Goal: Task Accomplishment & Management: Complete application form

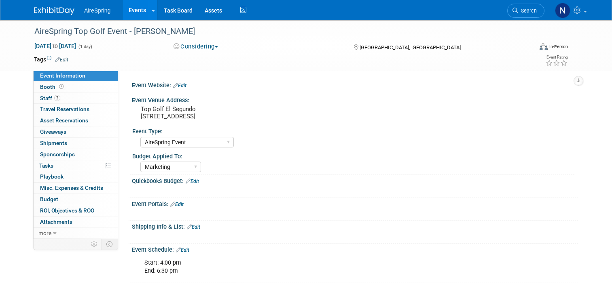
select select "AireSpring Event"
select select "Marketing"
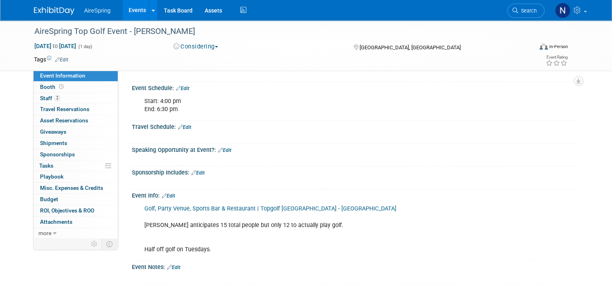
click at [136, 8] on link "Events" at bounding box center [137, 10] width 30 height 20
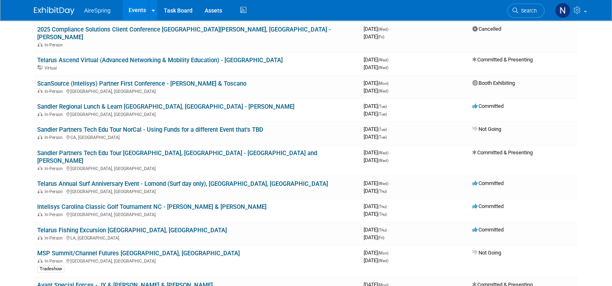
scroll to position [364, 0]
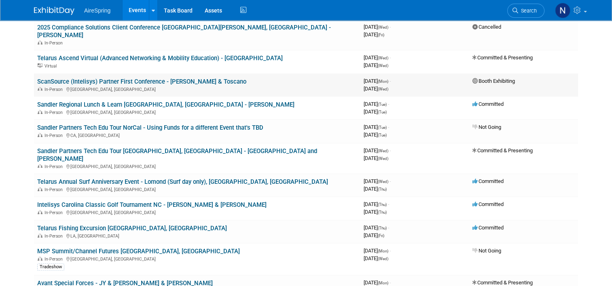
click at [94, 86] on div "In-Person [GEOGRAPHIC_DATA], [GEOGRAPHIC_DATA]" at bounding box center [197, 89] width 320 height 6
click at [97, 78] on link "ScanSource (Intelisys) Partner First Conference - [PERSON_NAME] & Toscano" at bounding box center [141, 81] width 209 height 7
click at [0, 0] on div at bounding box center [0, 0] width 0 height 0
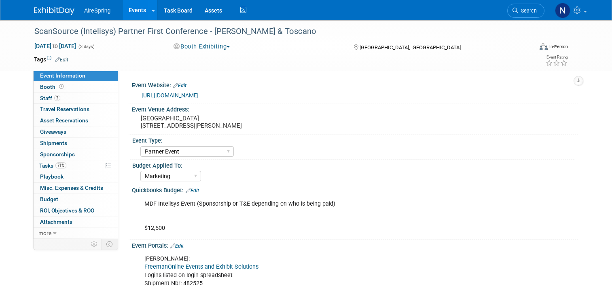
select select "Partner Event"
select select "Marketing"
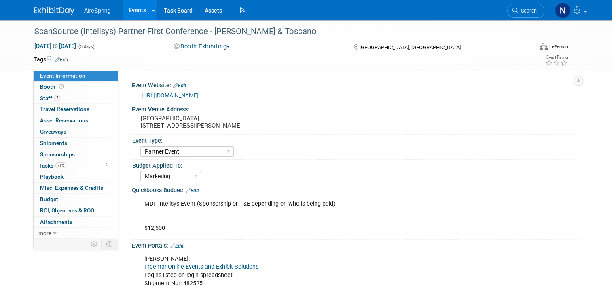
click at [125, 19] on link "Events" at bounding box center [137, 10] width 30 height 20
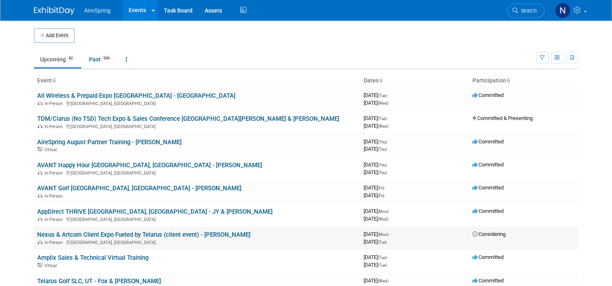
click at [125, 232] on link "Nexus & Artcom Client Expo Fueled by Telarus (client event) - [PERSON_NAME]" at bounding box center [143, 234] width 213 height 7
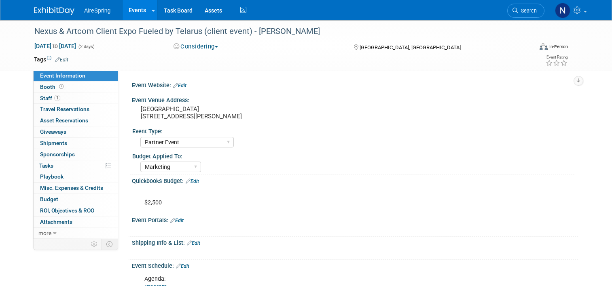
select select "Partner Event"
select select "Marketing"
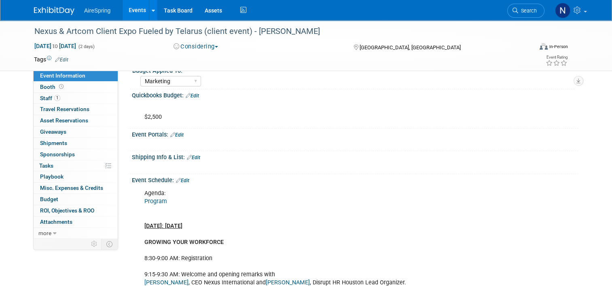
scroll to position [40, 0]
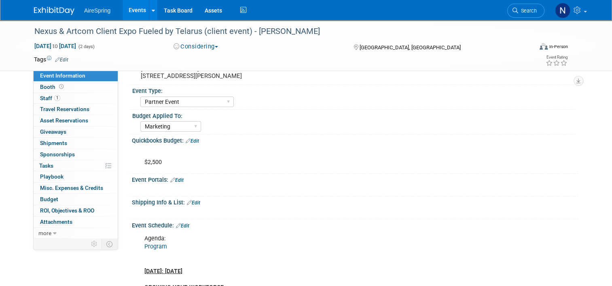
click at [156, 248] on link "Program" at bounding box center [155, 246] width 23 height 7
click at [122, 13] on link "Events" at bounding box center [137, 10] width 30 height 20
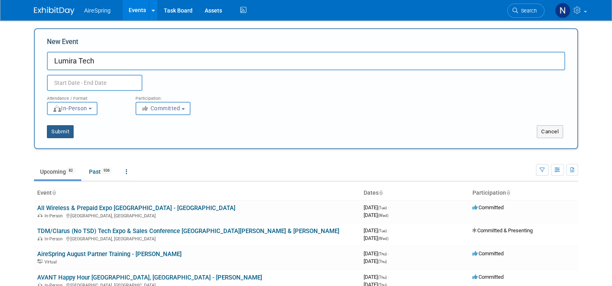
click at [62, 129] on button "Submit" at bounding box center [60, 131] width 27 height 13
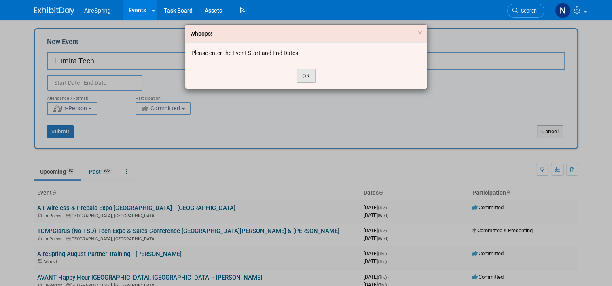
click at [304, 71] on button "OK" at bounding box center [306, 76] width 19 height 14
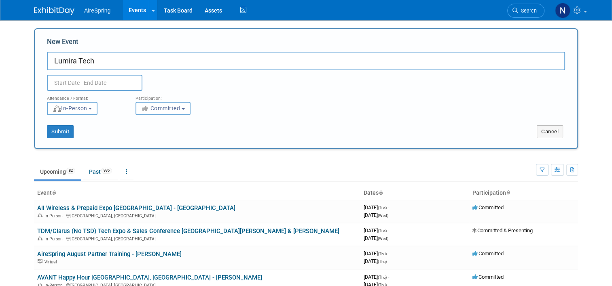
click at [210, 56] on input "Lumira Tech" at bounding box center [306, 61] width 518 height 19
type input "Lumira Tech (AppDirect TSD) - Krebs"
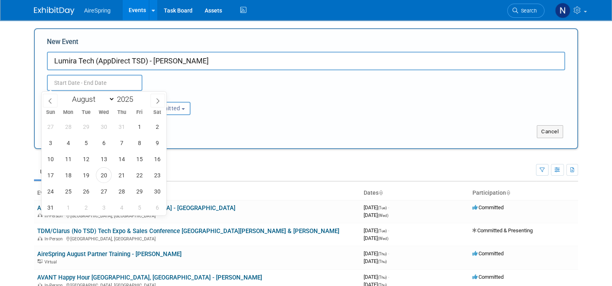
click at [110, 87] on input "text" at bounding box center [94, 83] width 95 height 16
click at [86, 189] on span "26" at bounding box center [86, 192] width 16 height 16
click at [89, 190] on span "26" at bounding box center [86, 192] width 16 height 16
type input "Aug 26, 2025 to Aug 26, 2025"
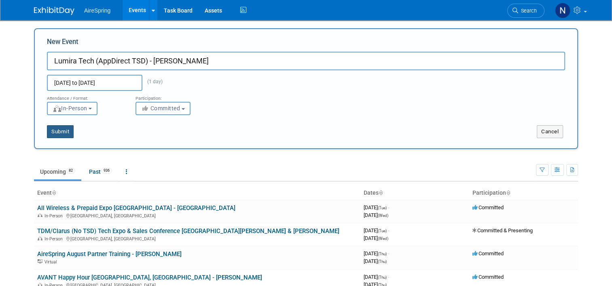
click at [58, 134] on button "Submit" at bounding box center [60, 131] width 27 height 13
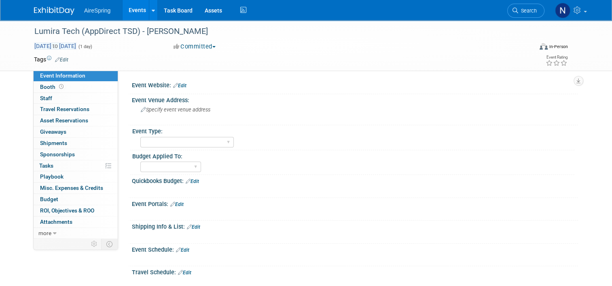
click at [76, 43] on span "[DATE] to [DATE]" at bounding box center [55, 45] width 42 height 7
type input "[DATE]"
select select "7"
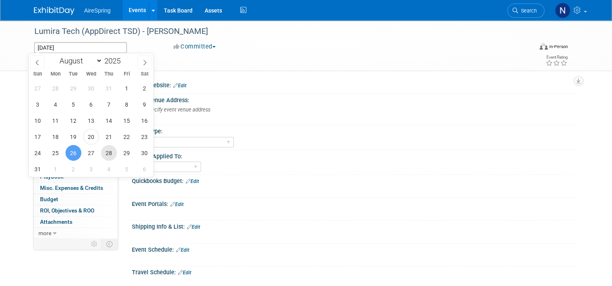
click at [114, 152] on span "28" at bounding box center [109, 153] width 16 height 16
type input "[DATE]"
click at [114, 152] on span "28" at bounding box center [109, 153] width 16 height 16
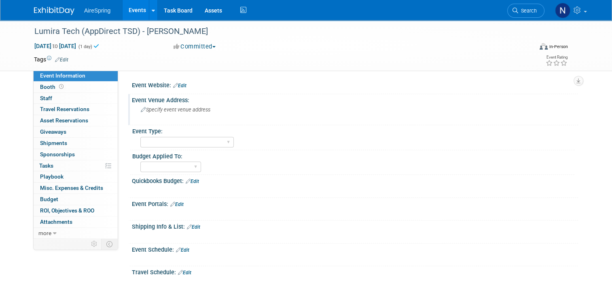
click at [214, 115] on div "Specify event venue address" at bounding box center [225, 112] width 174 height 19
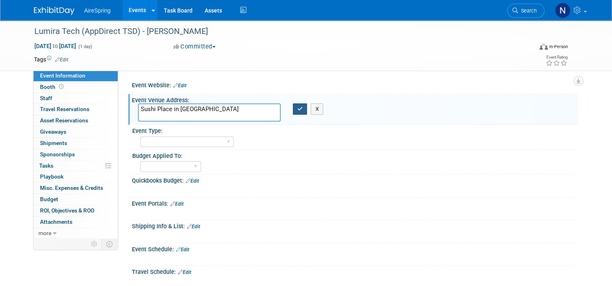
type textarea "Sushi Place in Denver"
drag, startPoint x: 301, startPoint y: 110, endPoint x: 301, endPoint y: 114, distance: 4.5
click at [301, 110] on button "button" at bounding box center [300, 108] width 15 height 11
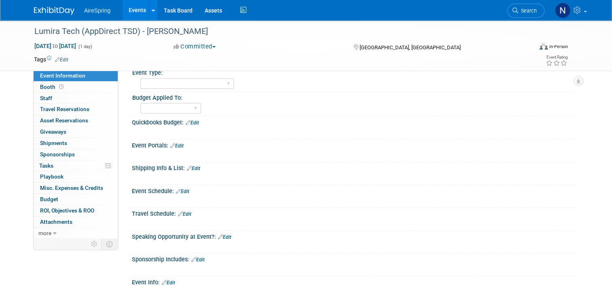
scroll to position [121, 0]
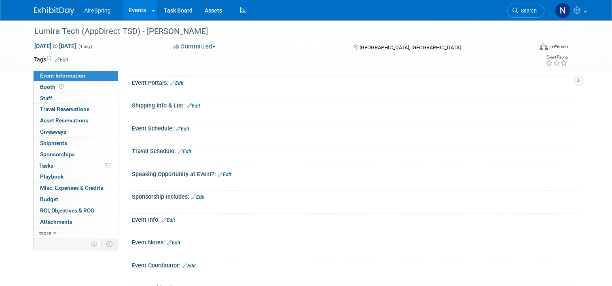
click at [183, 129] on link "Edit" at bounding box center [182, 129] width 13 height 6
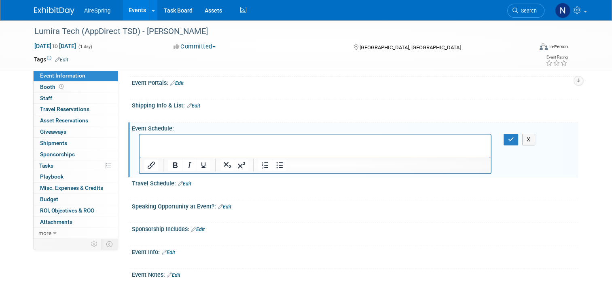
scroll to position [0, 0]
click at [363, 143] on p "Rich Text Area. Press ALT-0 for help." at bounding box center [315, 142] width 342 height 8
drag, startPoint x: 167, startPoint y: 249, endPoint x: 172, endPoint y: 249, distance: 4.9
click at [168, 250] on link "Edit" at bounding box center [168, 253] width 13 height 6
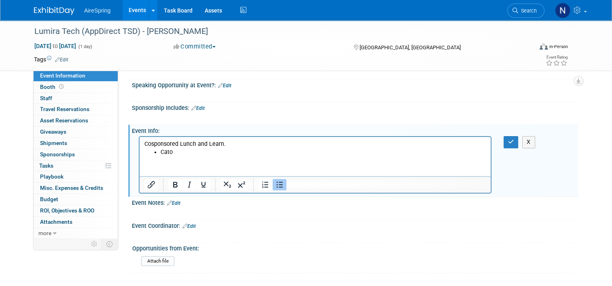
scroll to position [248, 0]
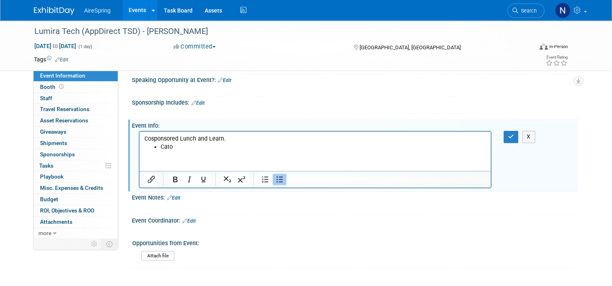
click at [189, 148] on li "Cato" at bounding box center [322, 147] width 325 height 8
click at [437, 89] on div at bounding box center [315, 89] width 352 height 8
click at [189, 151] on html "Cosponsored Lunch and Learn. Cato" at bounding box center [314, 141] width 351 height 19
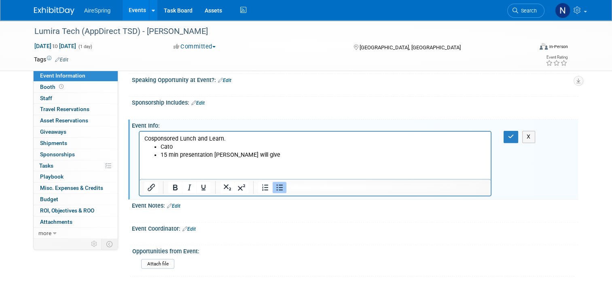
click at [230, 159] on html "Cosponsored Lunch and Learn. Cato 15 min presentation Kent will give" at bounding box center [314, 145] width 351 height 27
click at [268, 158] on li "15 min presentation Kent will give" at bounding box center [322, 155] width 325 height 8
click at [178, 159] on html "Cosponsored Lunch and Learn. Cato 15 min presentation Kent will give." at bounding box center [314, 145] width 351 height 27
click at [276, 159] on li "15 min presentation Kent will give." at bounding box center [322, 155] width 325 height 8
click at [514, 134] on icon "button" at bounding box center [511, 137] width 6 height 6
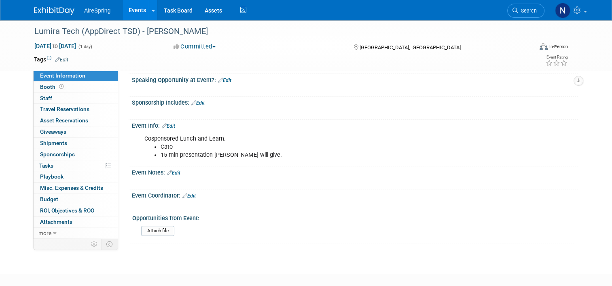
click at [452, 226] on div "Attach file" at bounding box center [356, 232] width 430 height 13
click at [171, 124] on link "Edit" at bounding box center [168, 126] width 13 height 6
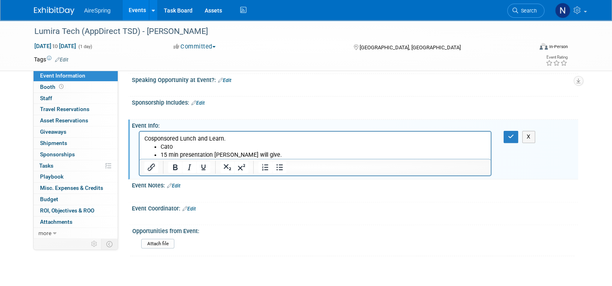
scroll to position [0, 0]
click at [264, 158] on li "15 min presentation Kent will give." at bounding box center [322, 155] width 325 height 8
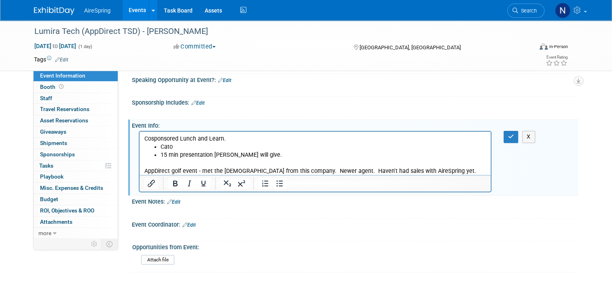
click at [519, 141] on div "Cosponsored Lunch and Learn. Cato 15 min presentation Kent will give. X" at bounding box center [355, 161] width 446 height 64
click at [514, 134] on icon "button" at bounding box center [511, 137] width 6 height 6
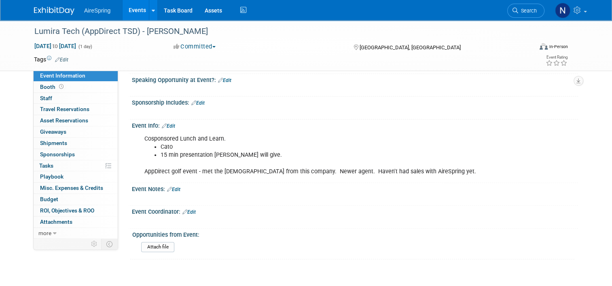
click at [188, 209] on link "Edit" at bounding box center [188, 212] width 13 height 6
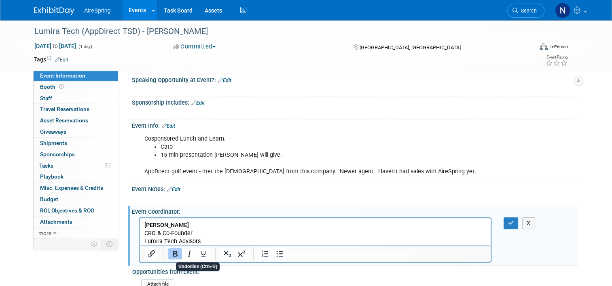
click at [215, 240] on p "Lumira Tech Advisors" at bounding box center [315, 241] width 342 height 8
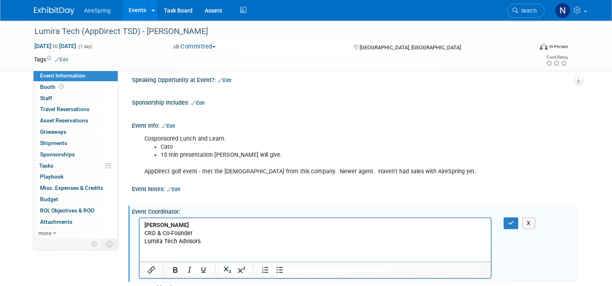
scroll to position [253, 0]
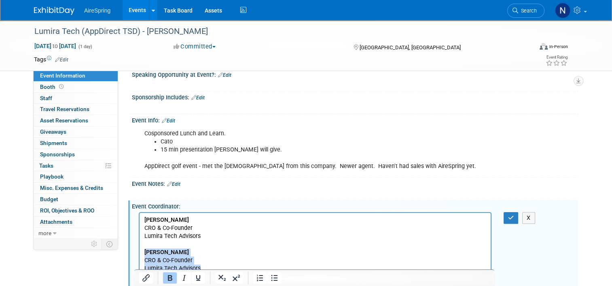
drag, startPoint x: 222, startPoint y: 267, endPoint x: 143, endPoint y: 253, distance: 80.4
click at [143, 253] on html "Melissa Pura CRO & Co-Founder Lumira Tech Advisors Melissa Pura CRO & Co-Founde…" at bounding box center [314, 243] width 351 height 60
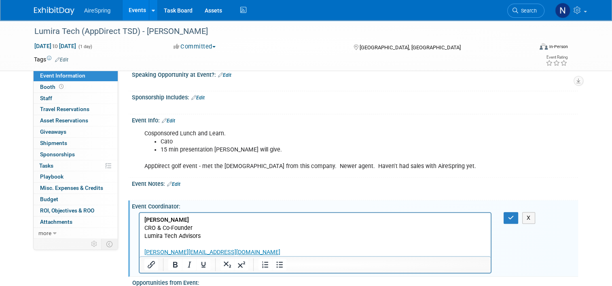
click at [215, 241] on p "Rich Text Area. Press ALT-0 for help." at bounding box center [315, 244] width 342 height 8
click at [510, 217] on button "button" at bounding box center [510, 218] width 15 height 12
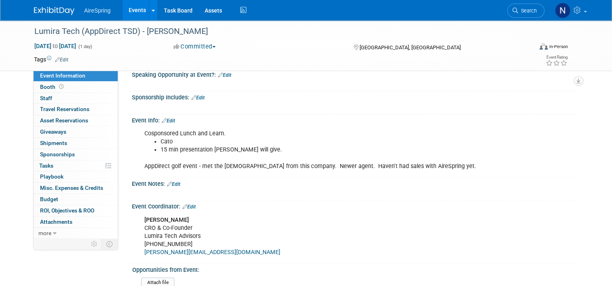
click at [165, 118] on link "Edit" at bounding box center [168, 121] width 13 height 6
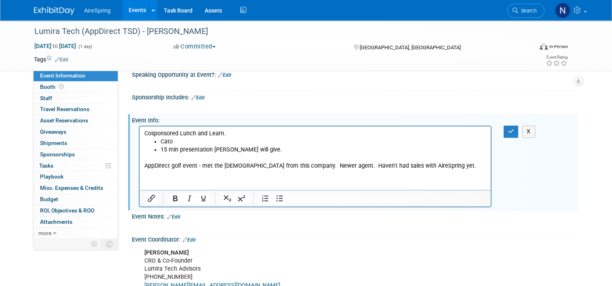
scroll to position [0, 0]
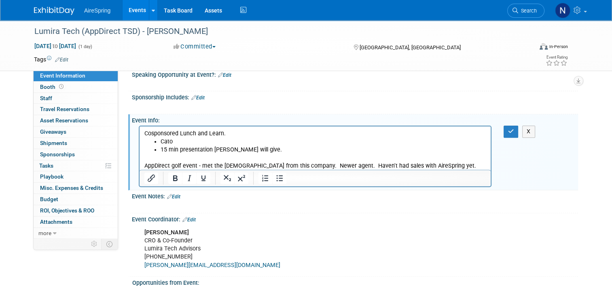
click at [144, 166] on p "AppDirect golf event - met the lady from this company. Newer agent. Haven't had…" at bounding box center [315, 162] width 342 height 16
click at [265, 165] on p "Kent met Melissa Pura at AppDirect golf event - met the lady from this company.…" at bounding box center [315, 166] width 342 height 24
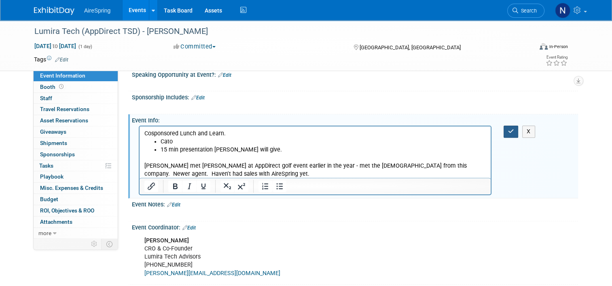
drag, startPoint x: 510, startPoint y: 133, endPoint x: 508, endPoint y: 139, distance: 7.0
click at [510, 133] on button "button" at bounding box center [510, 132] width 15 height 12
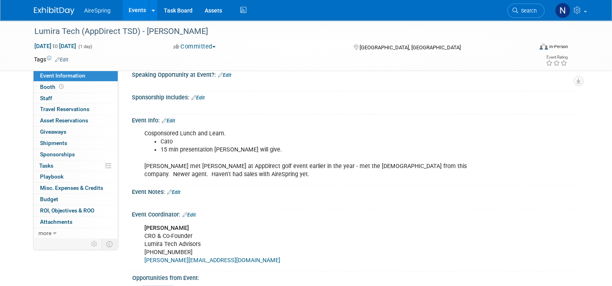
click at [172, 118] on div "Event Info: Edit" at bounding box center [355, 119] width 446 height 11
click at [170, 118] on link "Edit" at bounding box center [168, 121] width 13 height 6
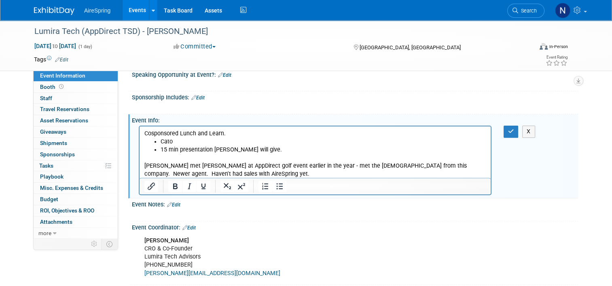
click at [236, 132] on p "Cosponsored Lunch and Learn." at bounding box center [315, 134] width 342 height 8
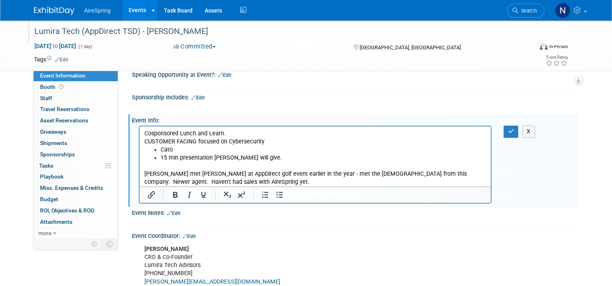
click at [116, 34] on div "Lumira Tech (AppDirect TSD) - Krebs" at bounding box center [277, 31] width 491 height 15
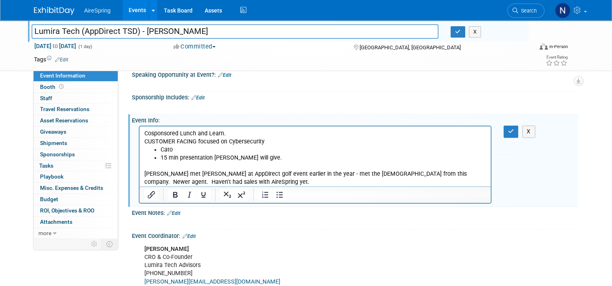
click at [115, 30] on input "Lumira Tech (AppDirect TSD) - Krebs" at bounding box center [235, 31] width 407 height 14
type input "Lumira Tech (AppDirect & AVANT TSD) - Krebs"
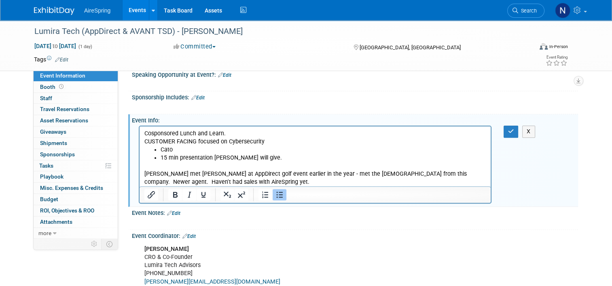
drag, startPoint x: 180, startPoint y: 148, endPoint x: 129, endPoint y: 148, distance: 50.5
click at [139, 148] on html "Cosponsored Lunch and Learn. CUSTOMER FACING focused on Cybersecurity Cato 15 m…" at bounding box center [314, 157] width 351 height 60
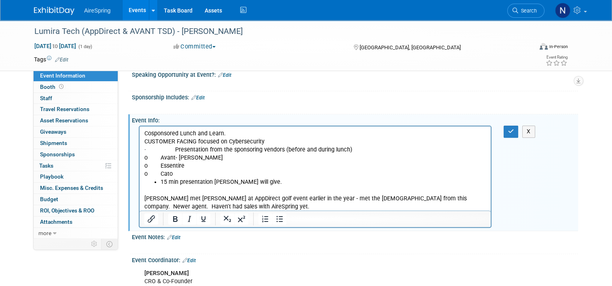
click at [169, 148] on p "· Presentation from the sponsoring vendors (before and during lunch)" at bounding box center [315, 150] width 342 height 8
click at [187, 179] on li "15 min presentation Kent will give." at bounding box center [322, 182] width 325 height 8
click at [188, 173] on p "o Cato" at bounding box center [315, 174] width 342 height 8
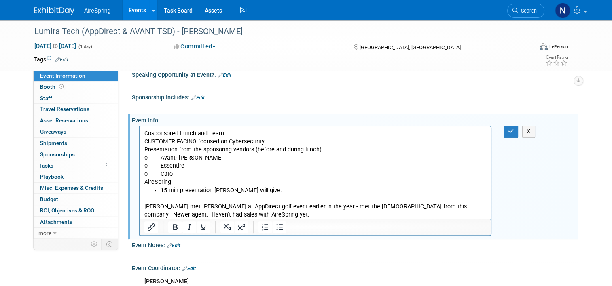
click at [162, 155] on p "o Avant- Rick Mischka" at bounding box center [315, 158] width 342 height 8
drag, startPoint x: 160, startPoint y: 157, endPoint x: 132, endPoint y: 156, distance: 28.3
click at [139, 156] on html "Cosponsored Lunch and Learn. CUSTOMER FACING focused on Cybersecurity Presentat…" at bounding box center [314, 173] width 351 height 93
drag, startPoint x: 160, startPoint y: 165, endPoint x: 132, endPoint y: 163, distance: 28.4
click at [139, 163] on html "Cosponsored Lunch and Learn. CUSTOMER FACING focused on Cybersecurity Presentat…" at bounding box center [314, 173] width 351 height 93
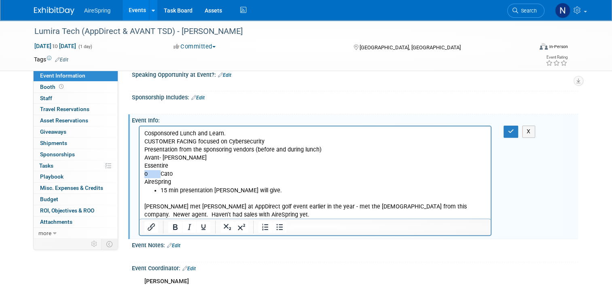
drag, startPoint x: 160, startPoint y: 172, endPoint x: 131, endPoint y: 171, distance: 29.6
click at [139, 171] on html "Cosponsored Lunch and Learn. CUSTOMER FACING focused on Cybersecurity Presentat…" at bounding box center [314, 173] width 351 height 93
click at [253, 191] on li "15 min presentation Kent will give." at bounding box center [322, 191] width 325 height 8
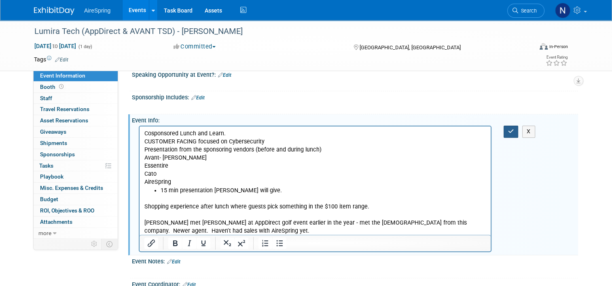
click at [518, 131] on button "button" at bounding box center [510, 132] width 15 height 12
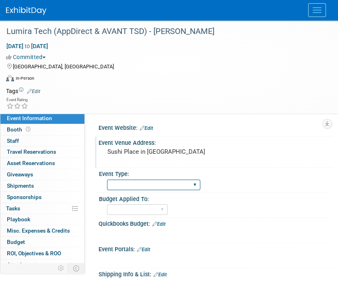
click at [146, 180] on select "AireSpring Event AireSpring Internal Partner Event Training Tradeshow - Exhibit…" at bounding box center [153, 184] width 93 height 11
click at [178, 199] on div "Budget Applied To:" at bounding box center [214, 198] width 230 height 10
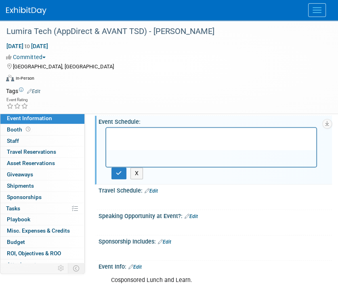
scroll to position [243, 0]
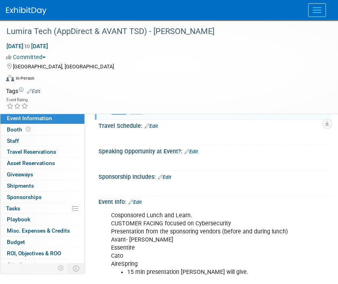
click at [131, 196] on div "Event Info: Edit" at bounding box center [216, 201] width 234 height 11
click at [139, 199] on link "Edit" at bounding box center [135, 202] width 13 height 6
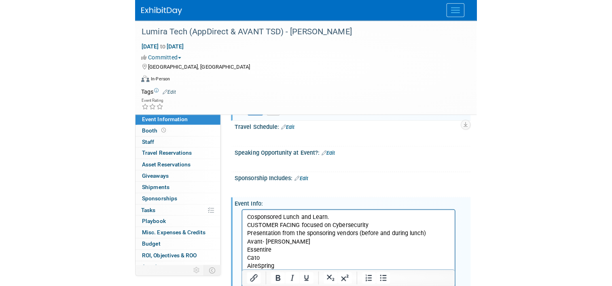
scroll to position [364, 0]
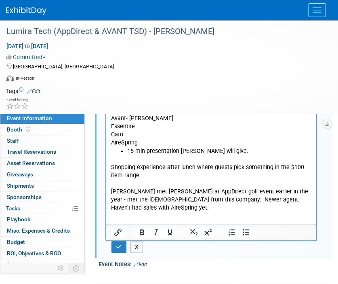
click at [154, 211] on html "Cosponsored Lunch and Learn. CUSTOMER FACING focused on Cybersecurity Presentat…" at bounding box center [211, 149] width 210 height 125
click at [231, 152] on li "15 min presentation Kent will give." at bounding box center [219, 151] width 185 height 8
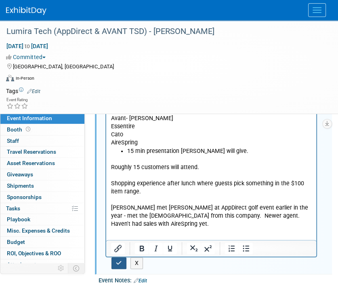
click at [122, 259] on button "button" at bounding box center [119, 263] width 15 height 12
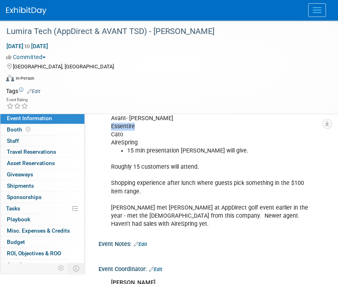
drag, startPoint x: 148, startPoint y: 124, endPoint x: 111, endPoint y: 124, distance: 37.2
click at [111, 124] on div "Cosponsored Lunch and Learn. CUSTOMER FACING focused on Cybersecurity Presentat…" at bounding box center [211, 159] width 212 height 146
copy div "Essentire"
